Goal: Communication & Community: Answer question/provide support

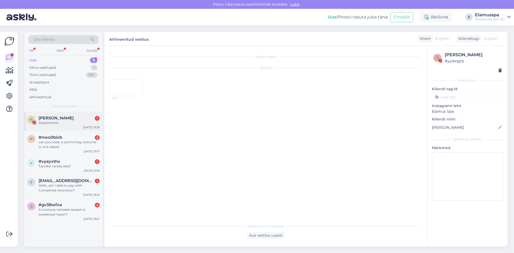
click at [85, 124] on div "Attachment" at bounding box center [69, 122] width 61 height 5
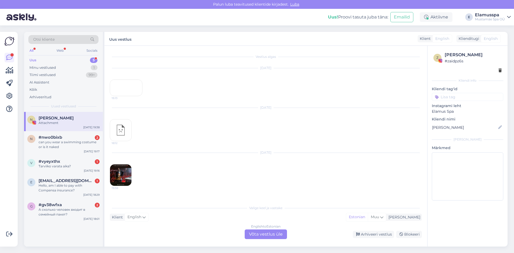
scroll to position [10, 0]
click at [365, 234] on div "Arhiveeri vestlus" at bounding box center [373, 234] width 41 height 7
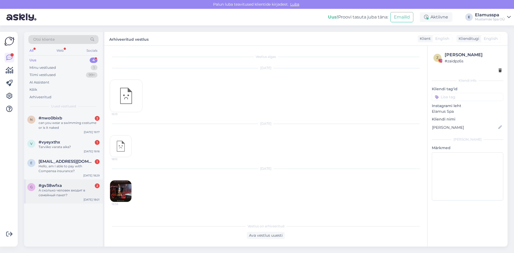
drag, startPoint x: 69, startPoint y: 197, endPoint x: 108, endPoint y: 200, distance: 38.7
click at [69, 197] on div "А сколько человек входит в семейный пакет?" at bounding box center [69, 193] width 61 height 10
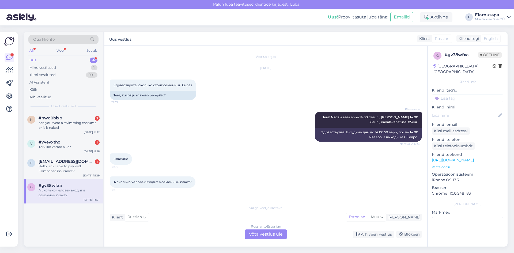
click at [279, 234] on div "Russian to Estonian Võta vestlus üle" at bounding box center [266, 234] width 42 height 10
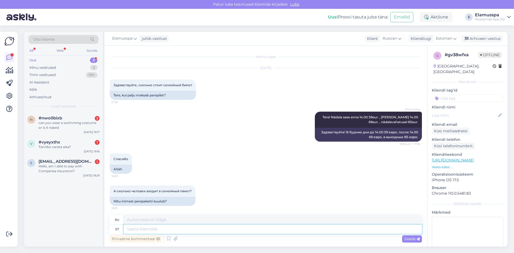
click at [168, 228] on textarea at bounding box center [273, 228] width 298 height 9
type textarea "5"
type textarea "5 inimest,"
type textarea "5 человек,"
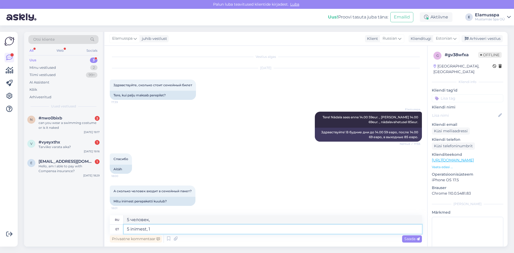
type textarea "5 inimest,"
type textarea "5 человек,"
type textarea "5 inimest, kaasas pe"
type textarea "5 человек в сопровождении"
type textarea "5 inimest, kaasas peab o"
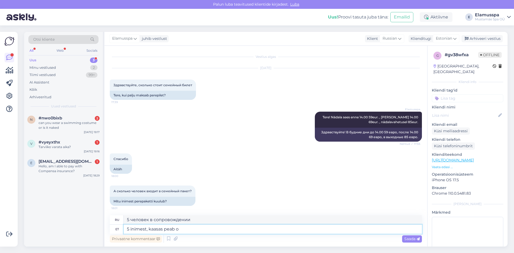
type textarea "5 человек, необходимо сопровождать"
type textarea "5 inimest, kaasas peab olema v"
type textarea "5 человек, необходимо сопровождение"
type textarea "5 inimest, kaasas peab olema vähemalt"
type textarea "5 человек, должны быть в сопровождении как минимум"
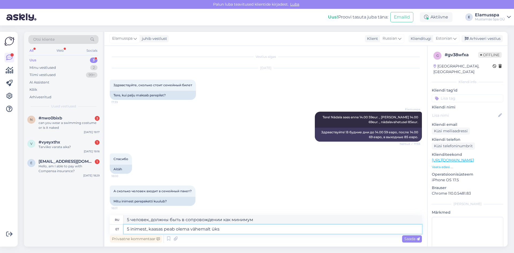
type textarea "5 inimest, kaasas peab olema vähemalt üks t"
type textarea "5 человек, по крайней мере один должен быть в сопровождении"
type textarea "5 inimest, kaasas peab olema vähemalt üks täiskasvanu"
type textarea "5 человек, должны быть в сопровождении как минимум одного взрослого"
type textarea "5 inimest, kaasas peab olema vähemalt üks täiskasvanu. :"
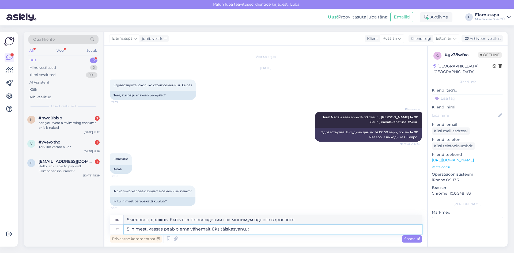
type textarea "5 человек, должны быть в сопровождении как минимум одного взрослого."
type textarea "5 inimest, kaasas peab olema vähemalt üks täiskasvanu. :)"
type textarea "5 человек, должны быть в сопровождении как минимум одного взрослого. :)"
type textarea "5 inimest, kaasas peab olema vähemalt üks täiskasvanu. :)"
click at [415, 240] on span "Saada" at bounding box center [412, 238] width 16 height 5
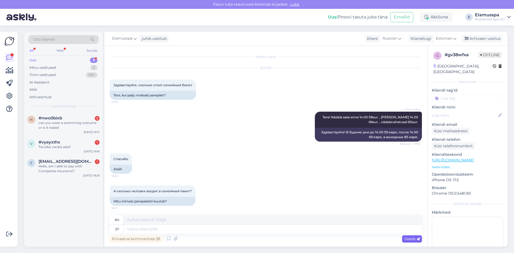
scroll to position [38, 0]
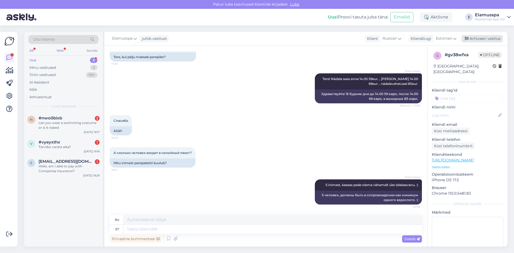
click at [495, 38] on div "Arhiveeri vestlus" at bounding box center [481, 38] width 41 height 7
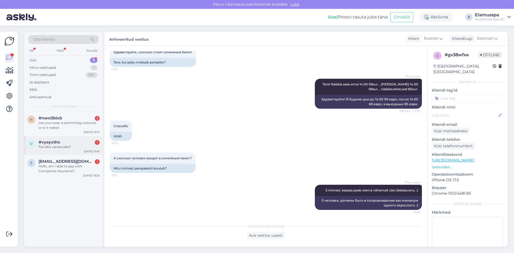
click at [76, 143] on div "#vyeyxthx 1" at bounding box center [69, 142] width 61 height 5
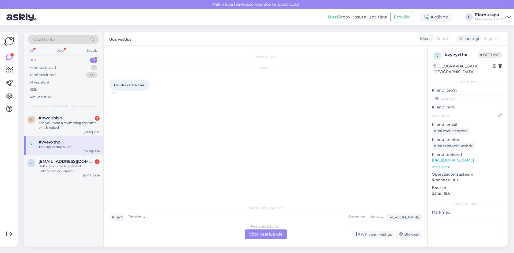
click at [275, 235] on div "Finnish to Estonian Võta vestlus üle" at bounding box center [266, 234] width 42 height 10
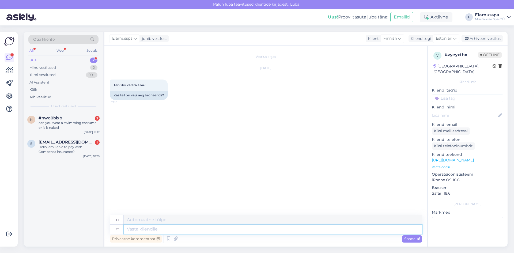
click at [197, 227] on textarea at bounding box center [273, 228] width 298 height 9
type textarea "Tere!"
type textarea "Hei!"
type textarea "Tere! Spa"
type textarea "Hei! [GEOGRAPHIC_DATA]"
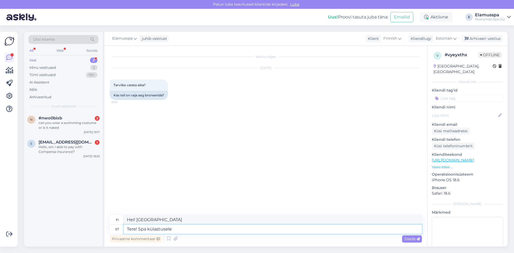
type textarea "Tere! Spa külastusele p"
type textarea "Hei! [GEOGRAPHIC_DATA]"
type textarea "Tere! Spa külastusele pole va"
type textarea "Hei! Ei kylpyläkäyntiä"
type textarea "Tere! Spa külastusele pole vaja"
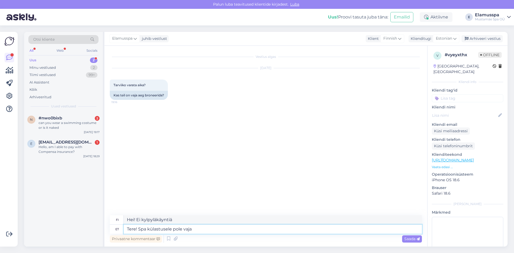
type textarea "Hei! Ei tarvetta kylpyläkäynnille"
type textarea "Tere! Spa külastusele pole"
type textarea "Hei! Ei kylpyläkäyntiä"
type textarea "Tere! Spa külastusele pole broneering v"
type textarea "Hei! Kylpyläkäynnille ei ole varausta."
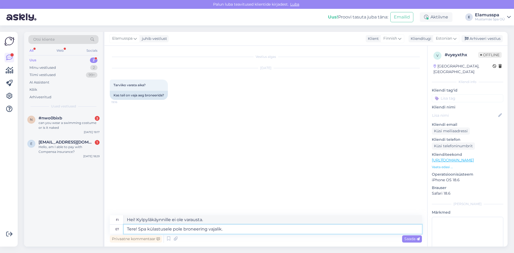
type textarea "Tere! Spa külastusele pole broneering vajalik."
type textarea "Hei! Kylpyläkäyntiin ei vaadita varausta."
type textarea "Tere! Spa külastusele pole broneering vajalik. Oo"
type textarea "Hei! Kylpyläkäyntiin ei vaadita varausta. O"
type textarea "Tere! Spa külastusele pole broneering vajalik. Ootame te"
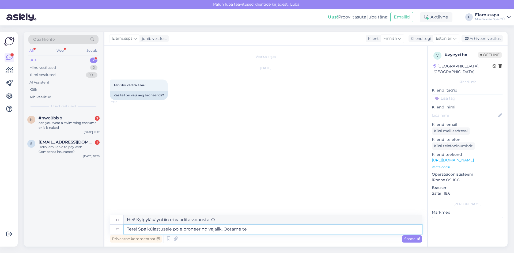
type textarea "Hei! Kylpyläkäyntiin ei vaadita varausta. Odotamme innolla tapaamistamme."
type textarea "Tere! Spa külastusele pole broneering vajalik. Ootame teid [PERSON_NAME]! :)"
type textarea "Hei! Kylpyläkäyntiin ei vaadita varausta. Odotamme innolla tapaamistamme! :)"
type textarea "Tere! Spa külastusele pole broneering vajalik. Ootame teid [PERSON_NAME]! :)"
click at [410, 239] on span "Saada" at bounding box center [412, 238] width 16 height 5
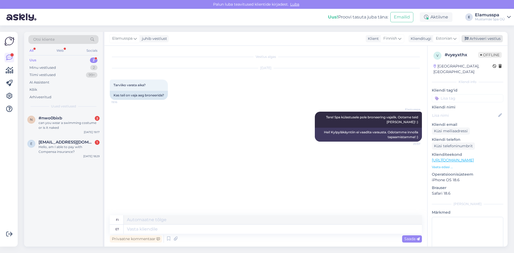
click at [491, 40] on div "Arhiveeri vestlus" at bounding box center [481, 38] width 41 height 7
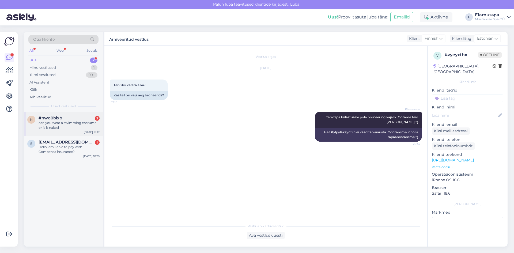
click at [98, 118] on div "2" at bounding box center [97, 118] width 5 height 5
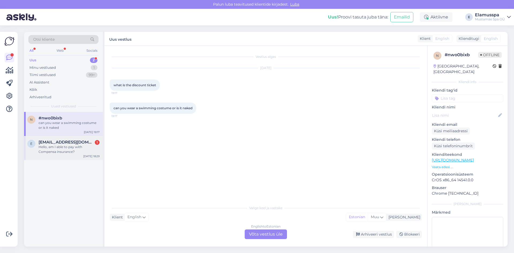
click at [72, 149] on div "Hello, am I able to pay with Compensa insurance?" at bounding box center [69, 149] width 61 height 10
